Goal: Check status: Check status

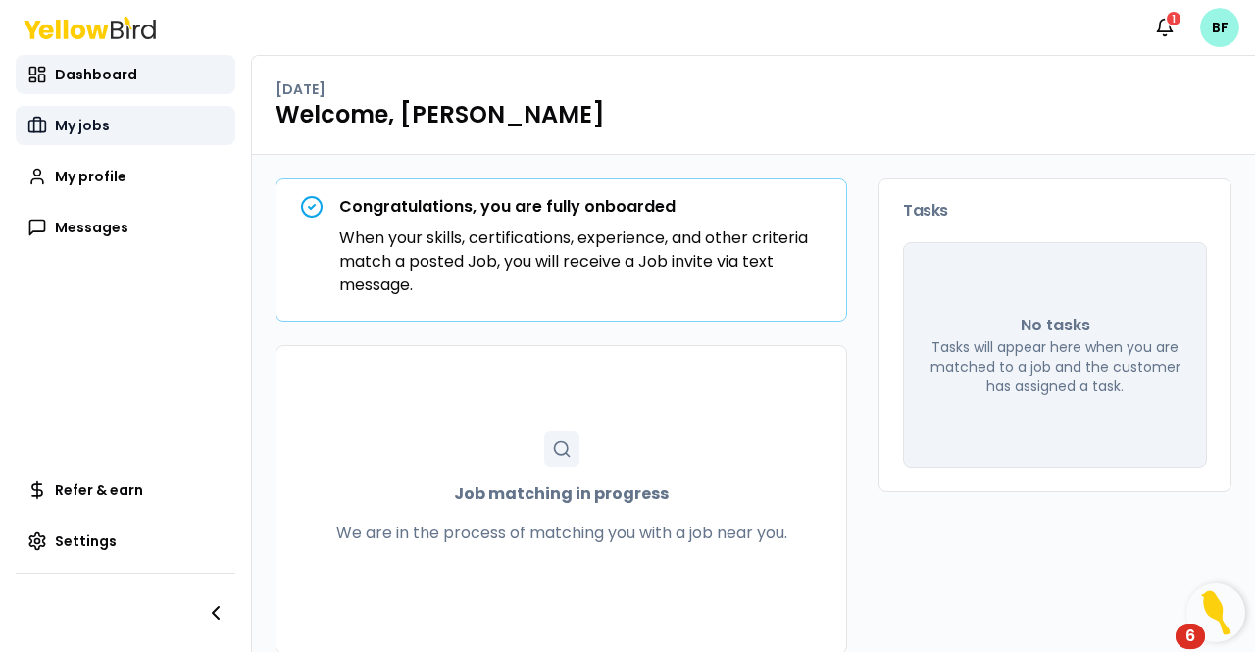
drag, startPoint x: 111, startPoint y: 107, endPoint x: 108, endPoint y: 124, distance: 16.9
click at [111, 109] on link "My jobs" at bounding box center [126, 125] width 220 height 39
click at [108, 124] on link "My jobs" at bounding box center [126, 125] width 220 height 39
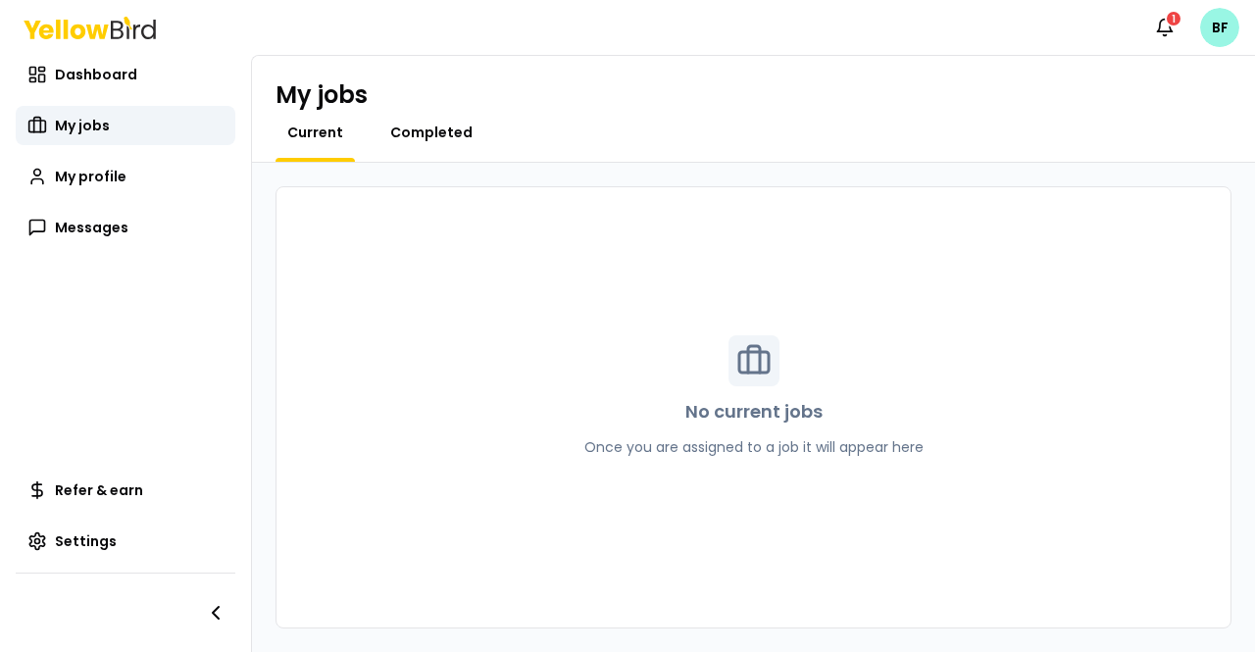
click at [414, 128] on span "Completed" at bounding box center [431, 133] width 82 height 20
click at [308, 127] on span "Current" at bounding box center [315, 133] width 56 height 20
